Goal: Transaction & Acquisition: Purchase product/service

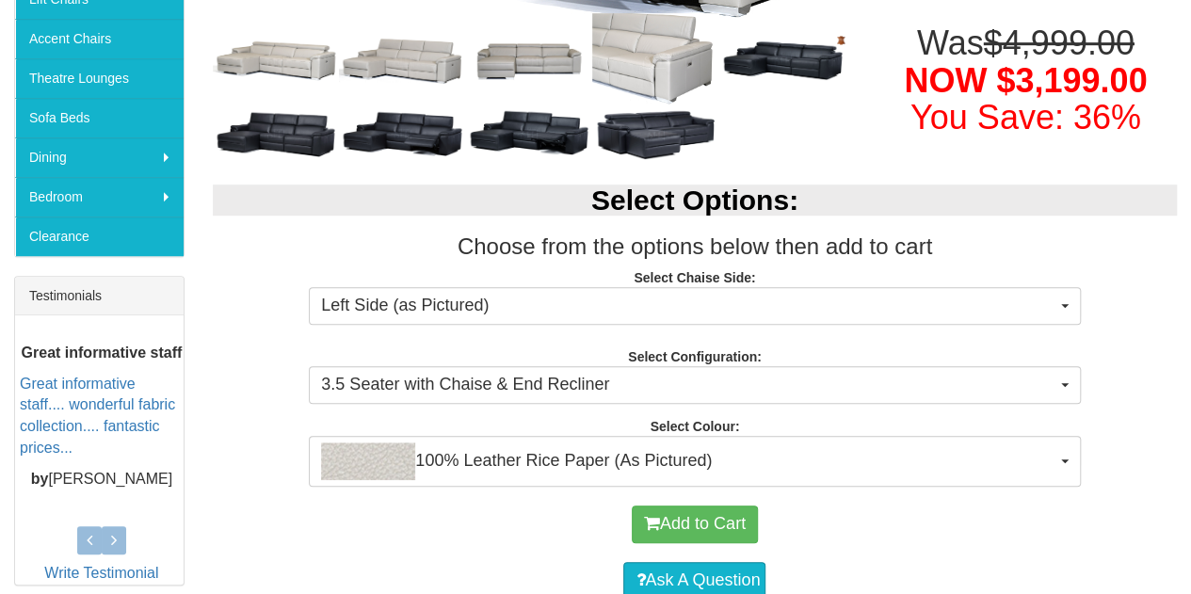
scroll to position [559, 0]
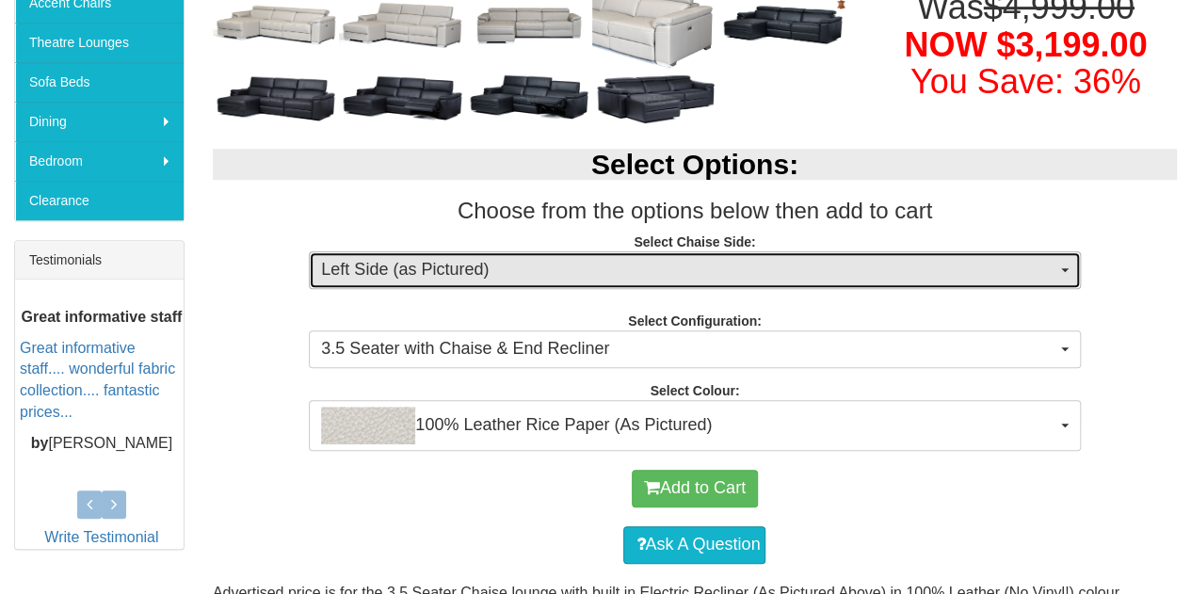
click at [812, 266] on span "Left Side (as Pictured)" at bounding box center [688, 270] width 734 height 24
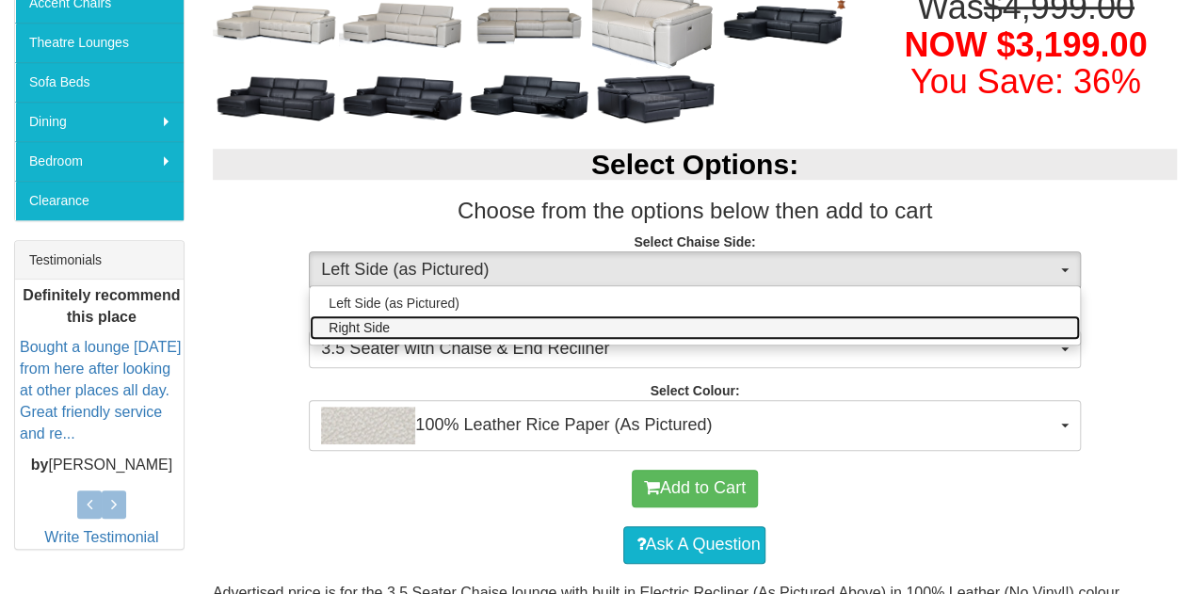
click at [745, 319] on link "Right Side" at bounding box center [694, 327] width 769 height 24
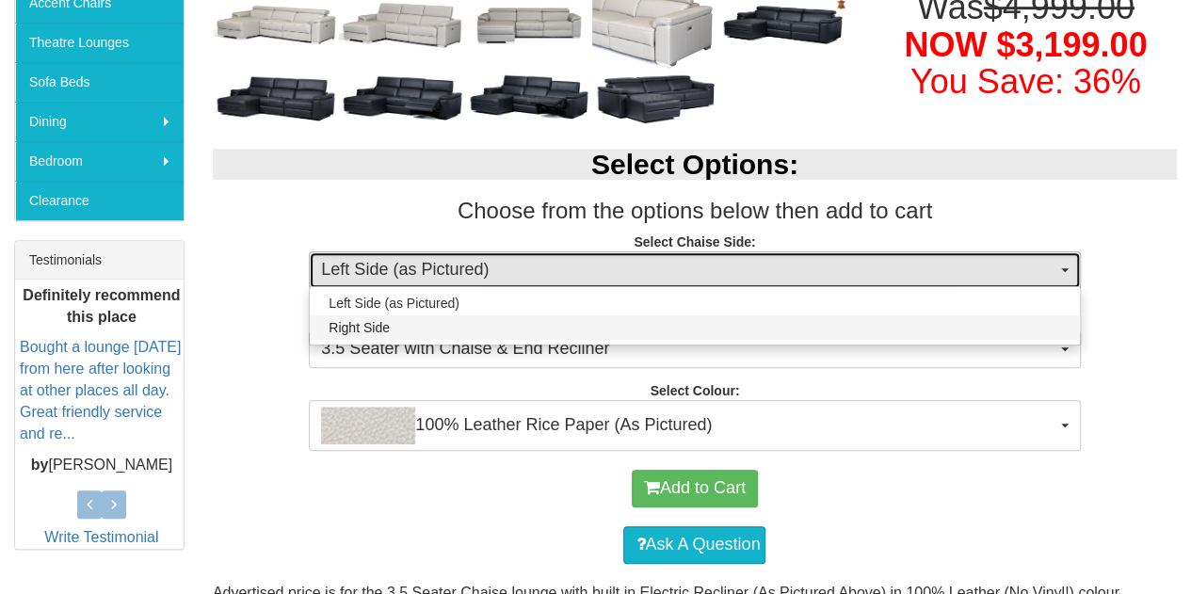
select select "266"
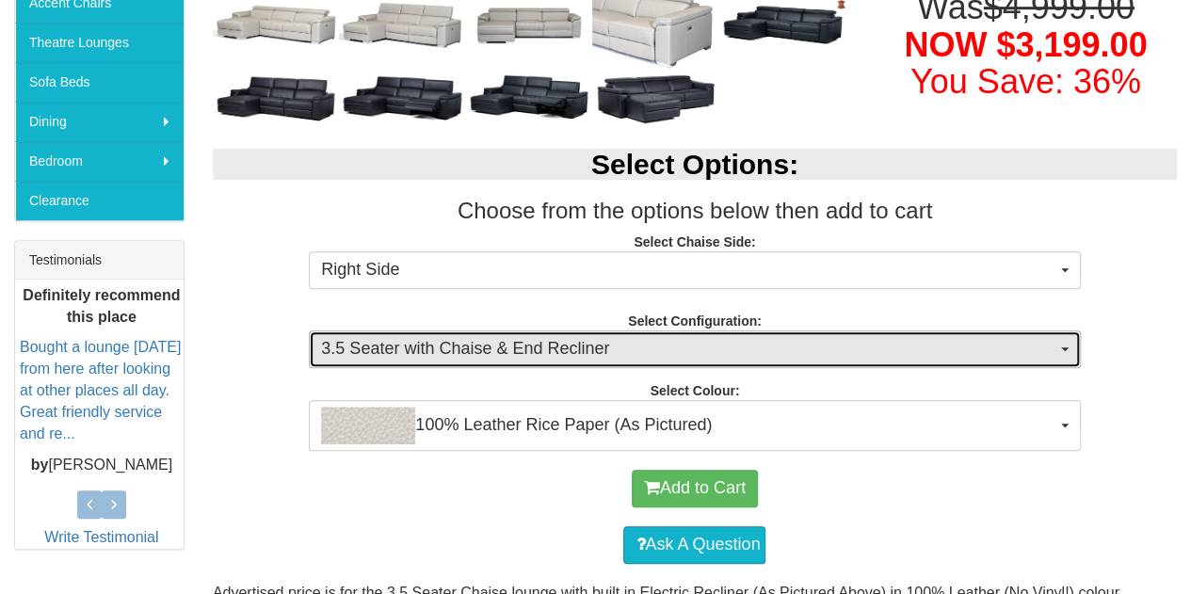
click at [681, 344] on span "3.5 Seater with Chaise & End Recliner" at bounding box center [688, 349] width 734 height 24
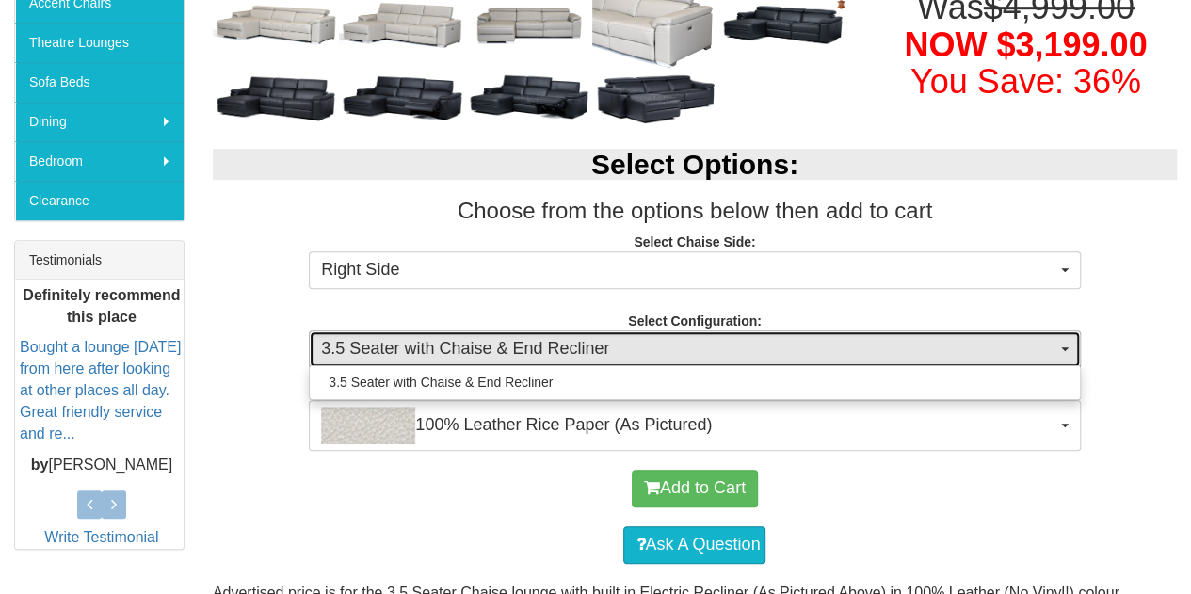
click at [681, 344] on span "3.5 Seater with Chaise & End Recliner" at bounding box center [688, 349] width 734 height 24
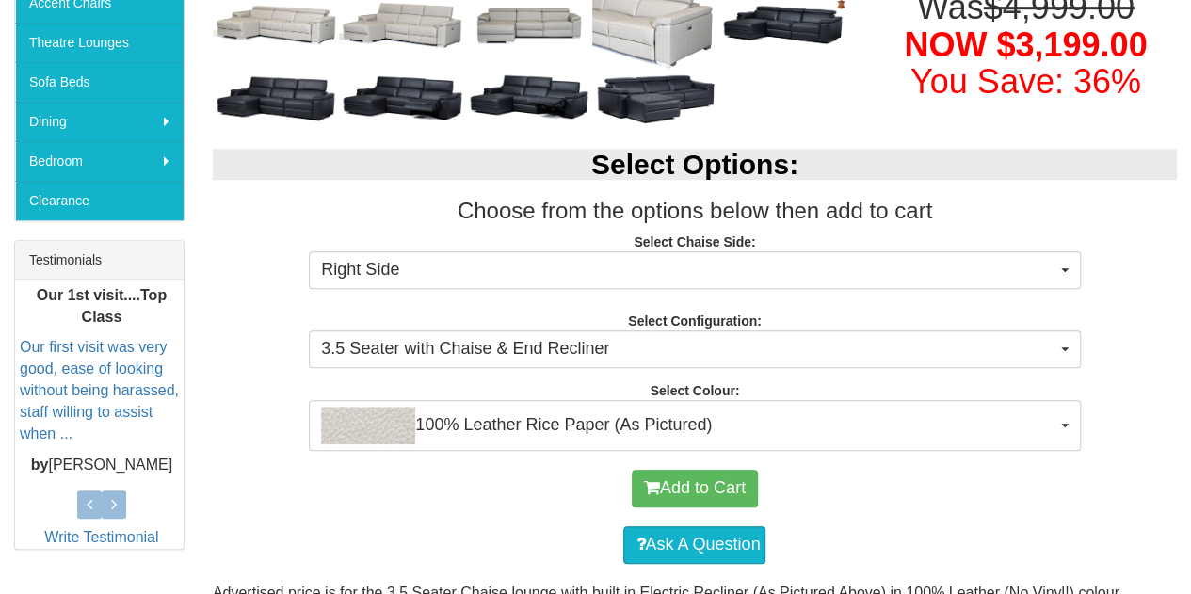
click at [489, 498] on div "Add to Cart" at bounding box center [694, 488] width 945 height 56
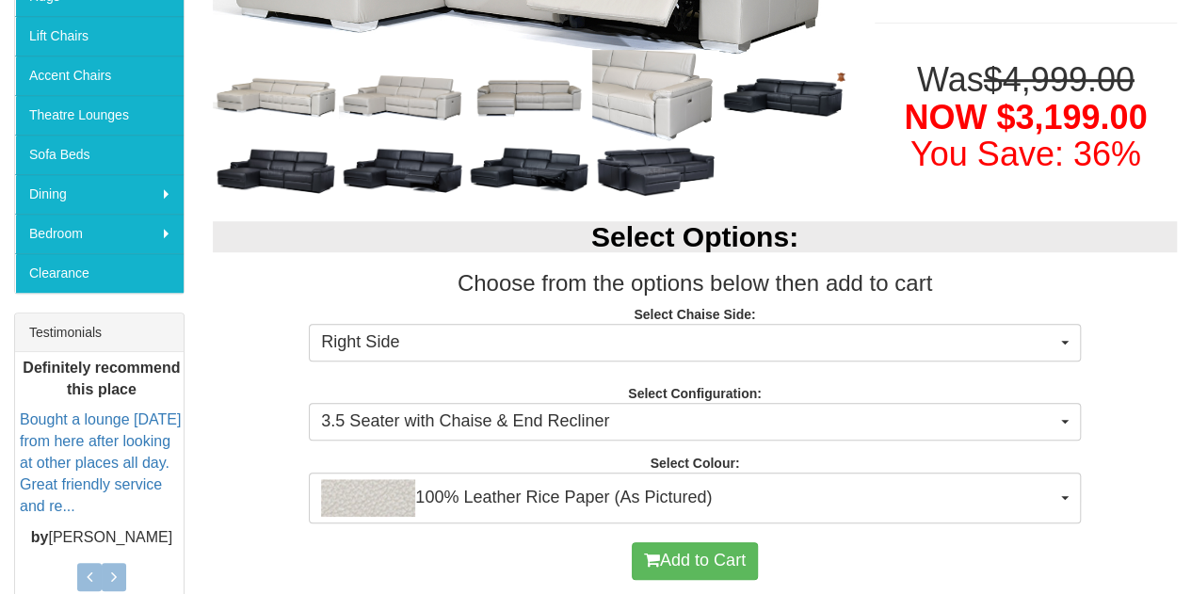
scroll to position [498, 0]
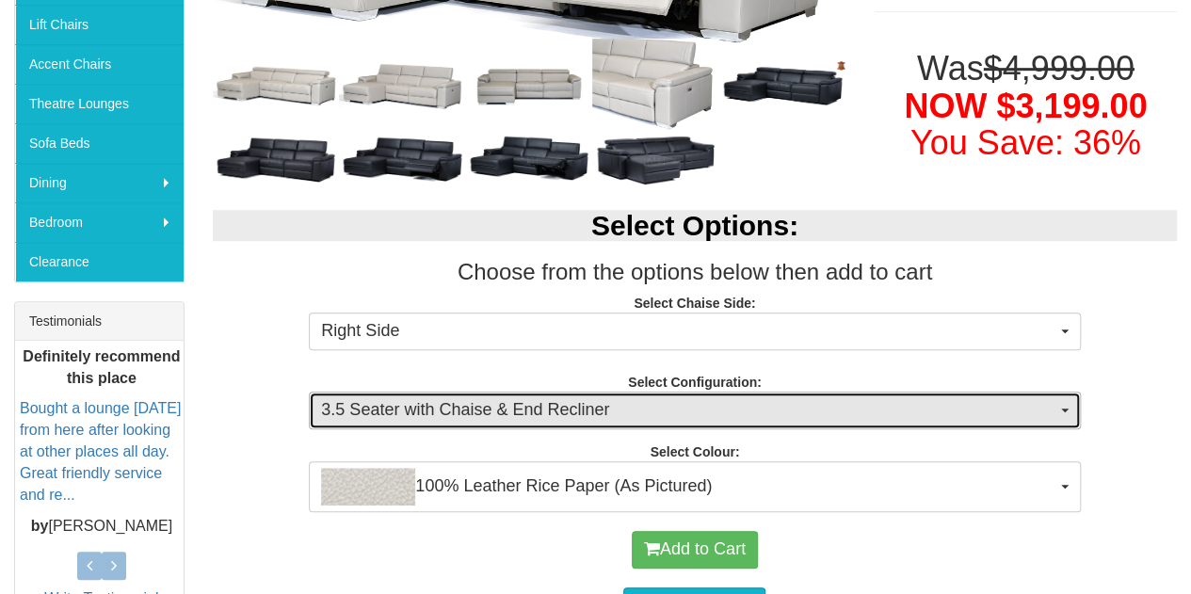
click at [879, 400] on span "3.5 Seater with Chaise & End Recliner" at bounding box center [688, 410] width 734 height 24
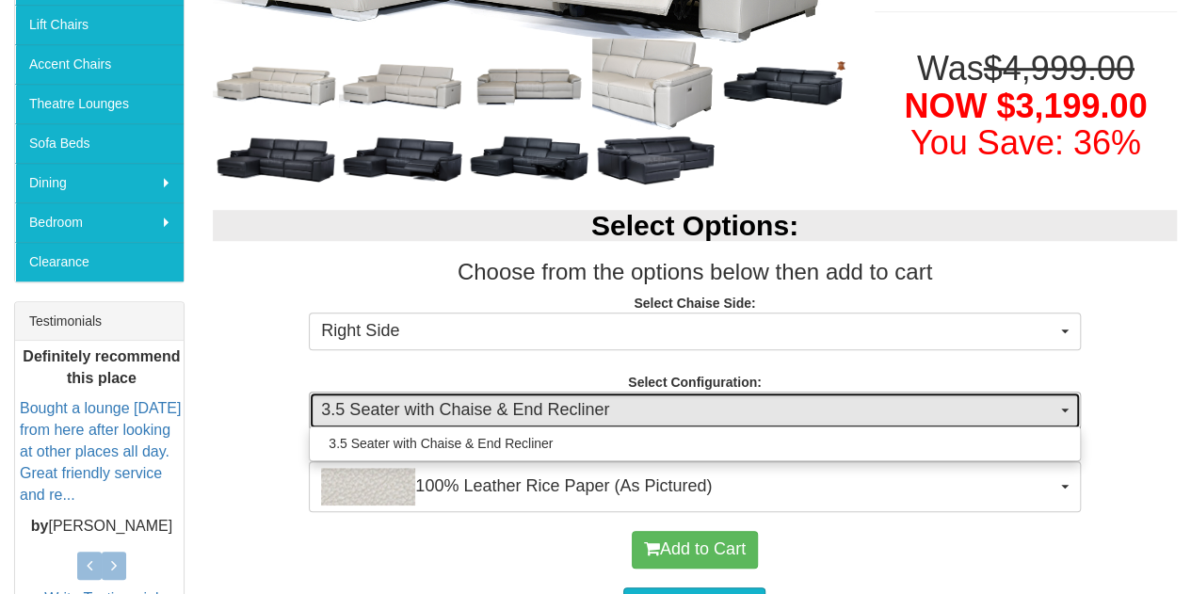
click at [879, 400] on span "3.5 Seater with Chaise & End Recliner" at bounding box center [688, 410] width 734 height 24
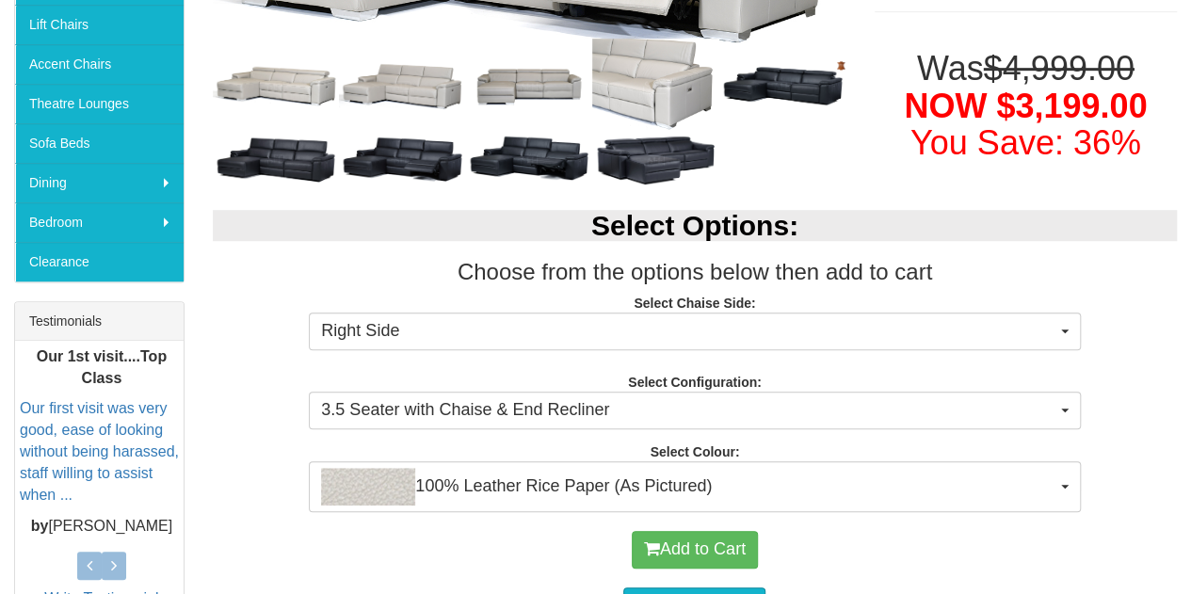
click at [443, 531] on div "Add to Cart" at bounding box center [694, 549] width 945 height 56
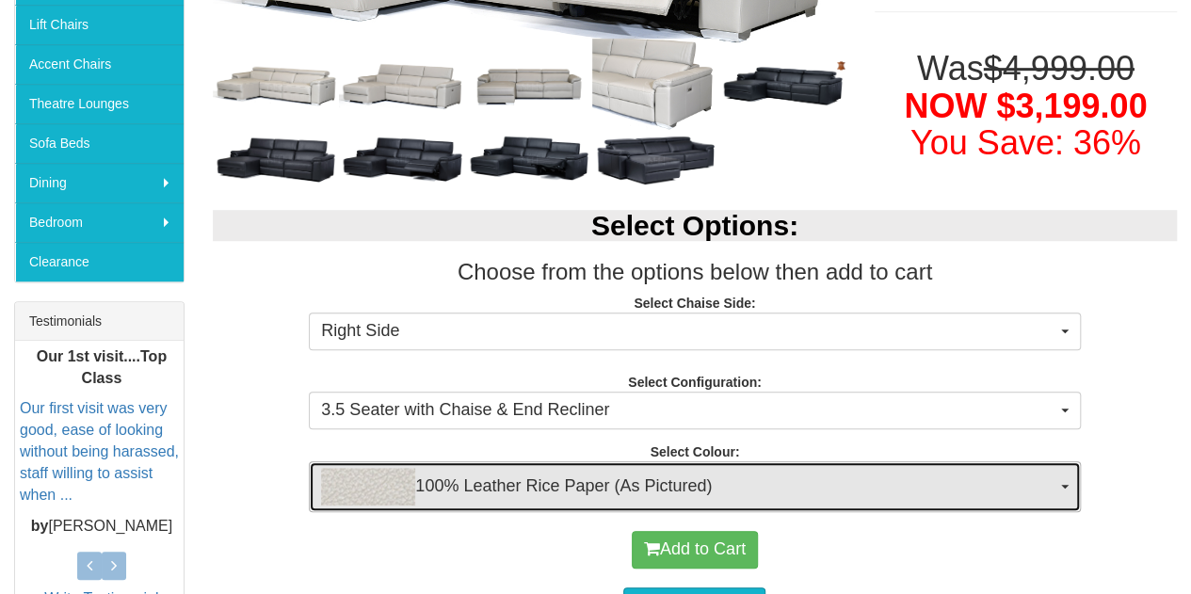
click at [490, 486] on span "100% Leather Rice Paper (As Pictured)" at bounding box center [688, 487] width 734 height 38
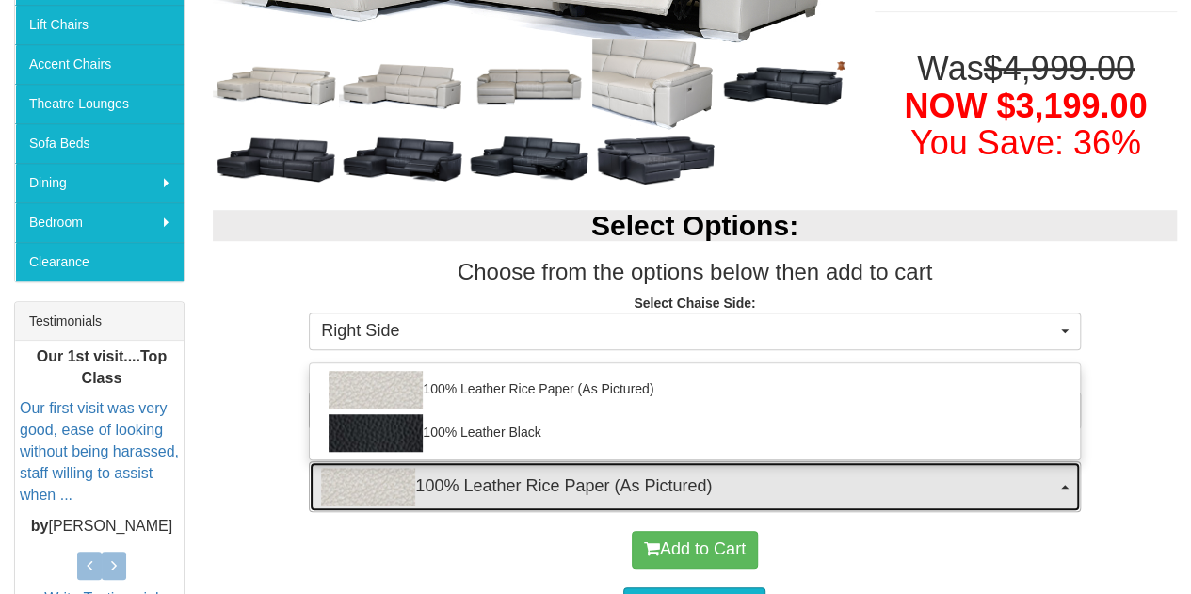
click at [490, 486] on span "100% Leather Rice Paper (As Pictured)" at bounding box center [688, 487] width 734 height 38
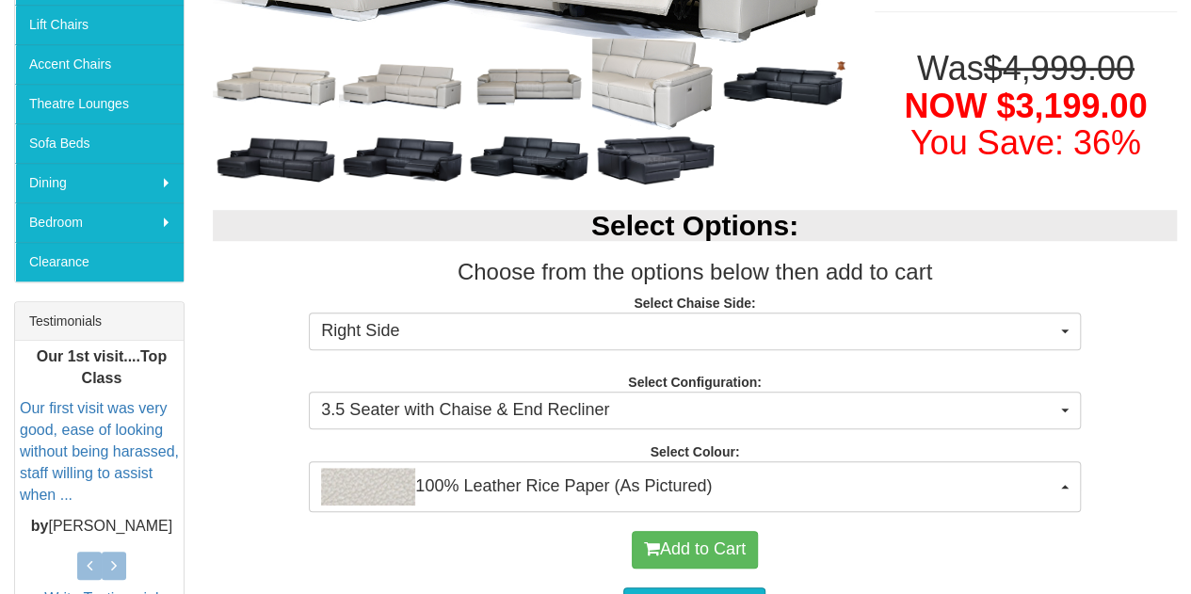
click at [456, 543] on div "Add to Cart" at bounding box center [694, 549] width 945 height 56
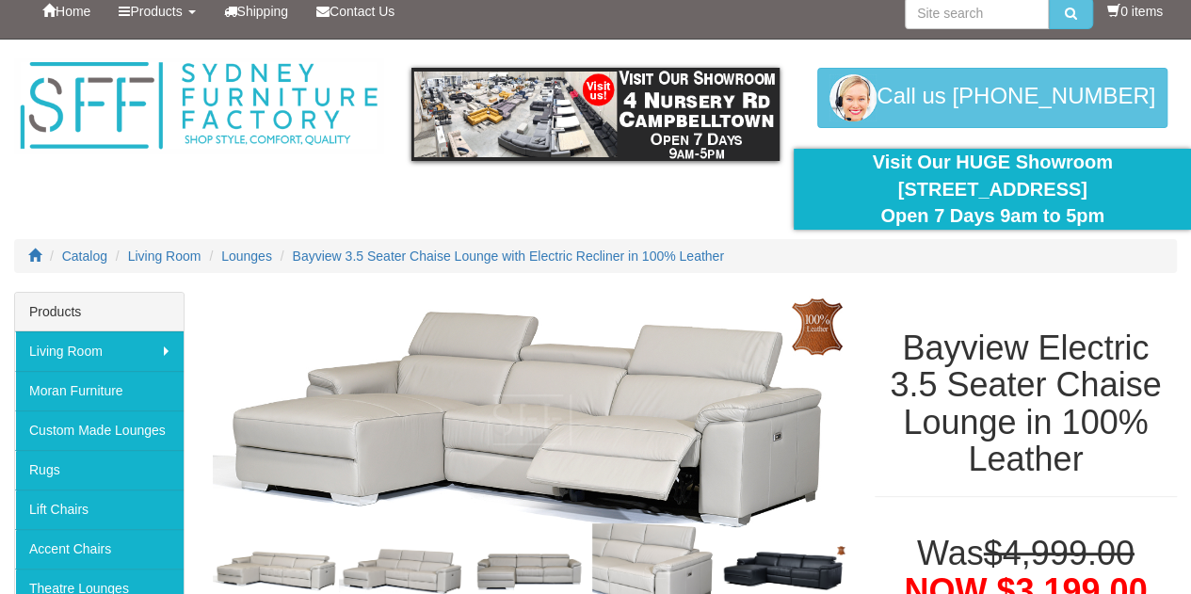
scroll to position [0, 0]
